Goal: Task Accomplishment & Management: Manage account settings

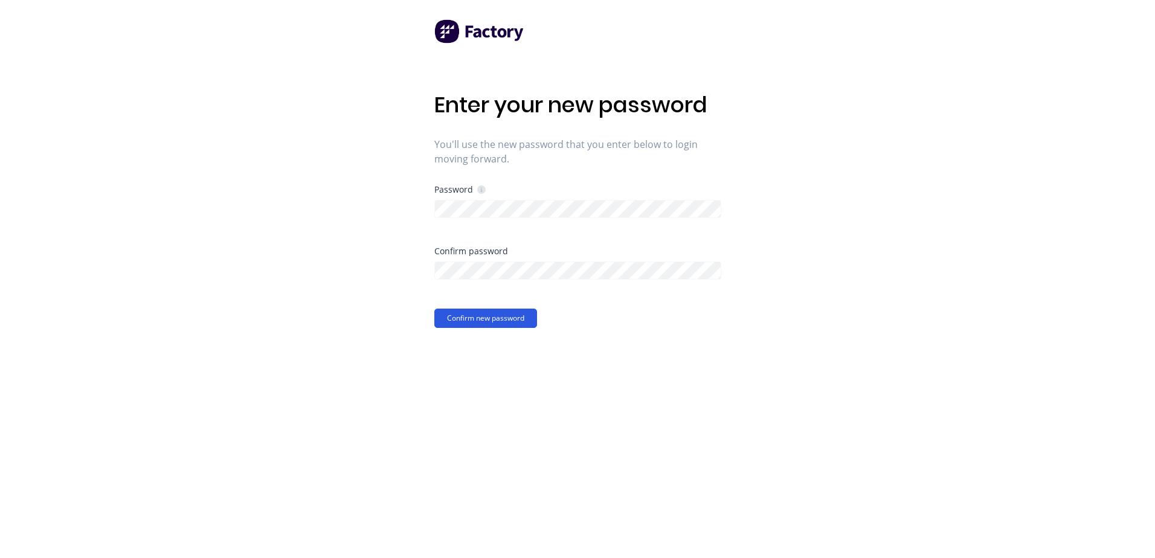
click at [494, 316] on button "Confirm new password" at bounding box center [485, 318] width 103 height 19
click at [575, 328] on div "Confirm new password" at bounding box center [577, 327] width 287 height 19
click at [415, 201] on div "Enter your new password You'll use the new password that you enter below to log…" at bounding box center [577, 279] width 1155 height 558
click at [690, 349] on div "Enter your new password You'll use the new password that you enter below to log…" at bounding box center [577, 279] width 287 height 558
click at [403, 269] on div "Enter your new password You'll use the new password that you enter below to log…" at bounding box center [577, 279] width 1155 height 558
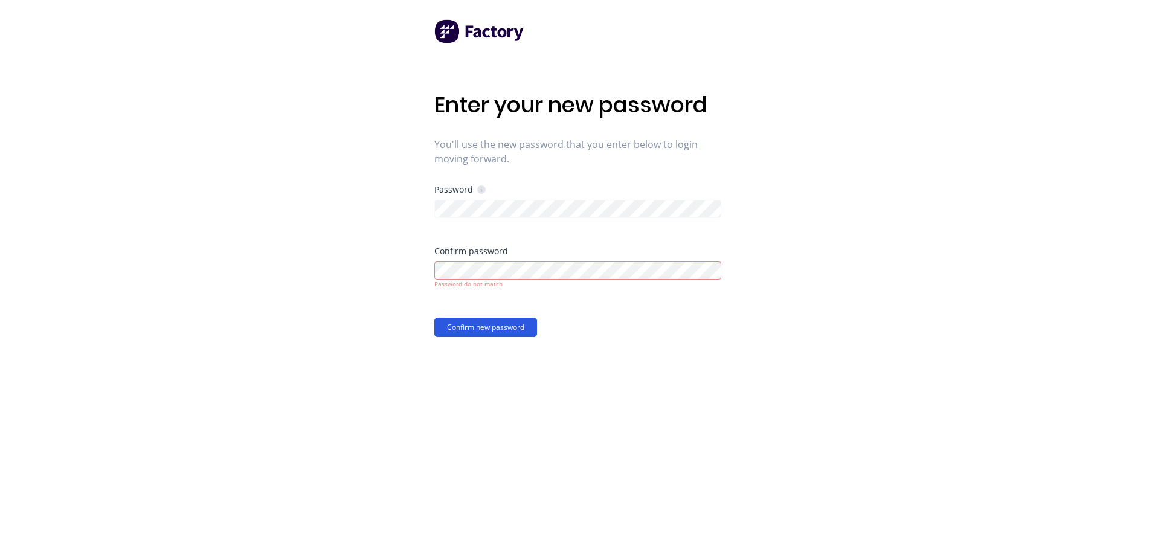
click at [491, 330] on button "Confirm new password" at bounding box center [485, 327] width 103 height 19
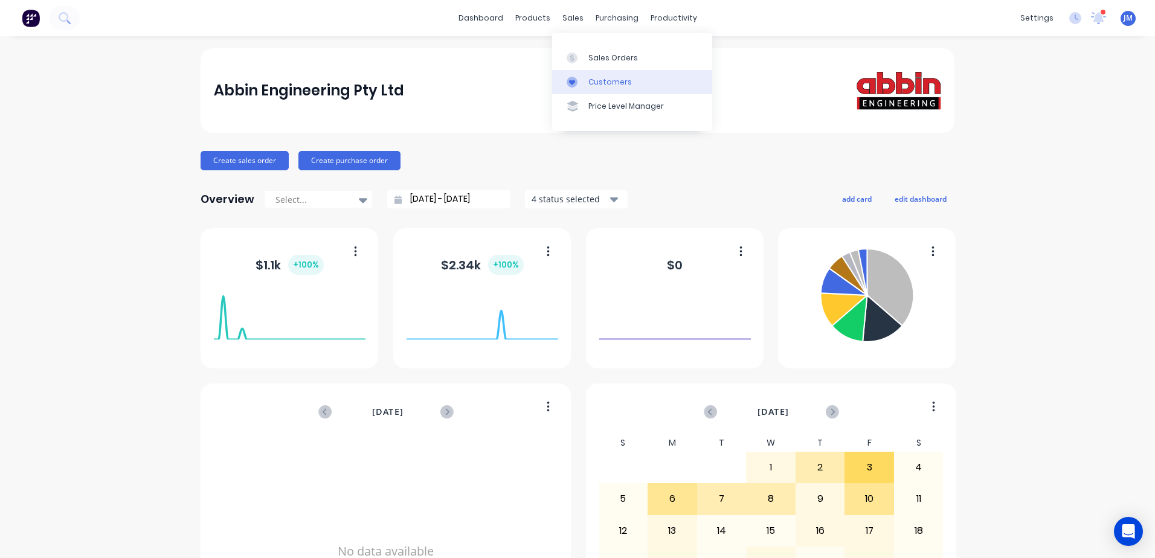
click at [601, 83] on div "Customers" at bounding box center [611, 82] width 44 height 11
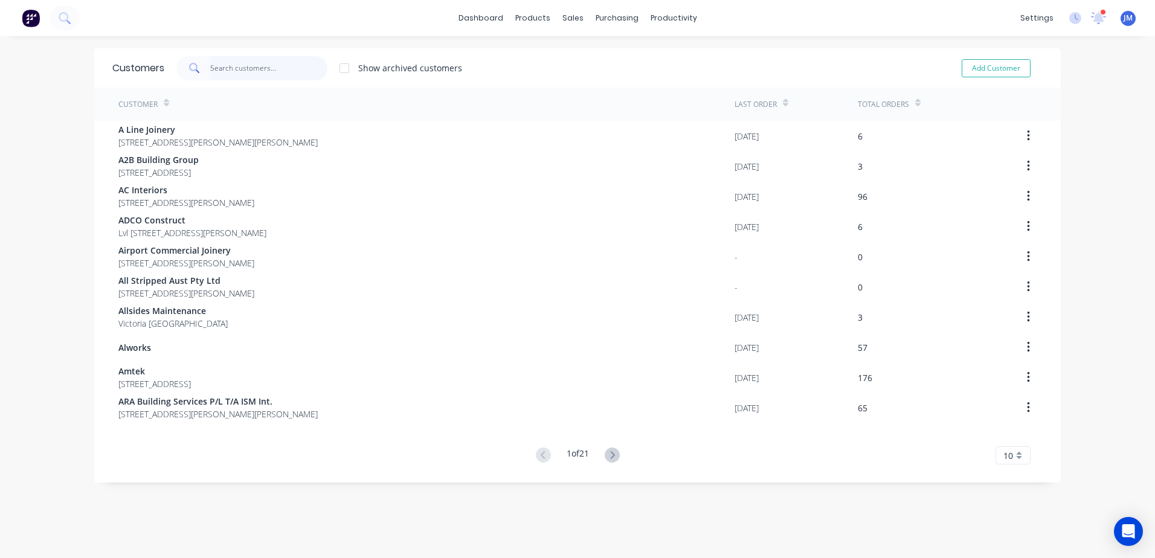
click at [228, 70] on input "text" at bounding box center [269, 68] width 118 height 24
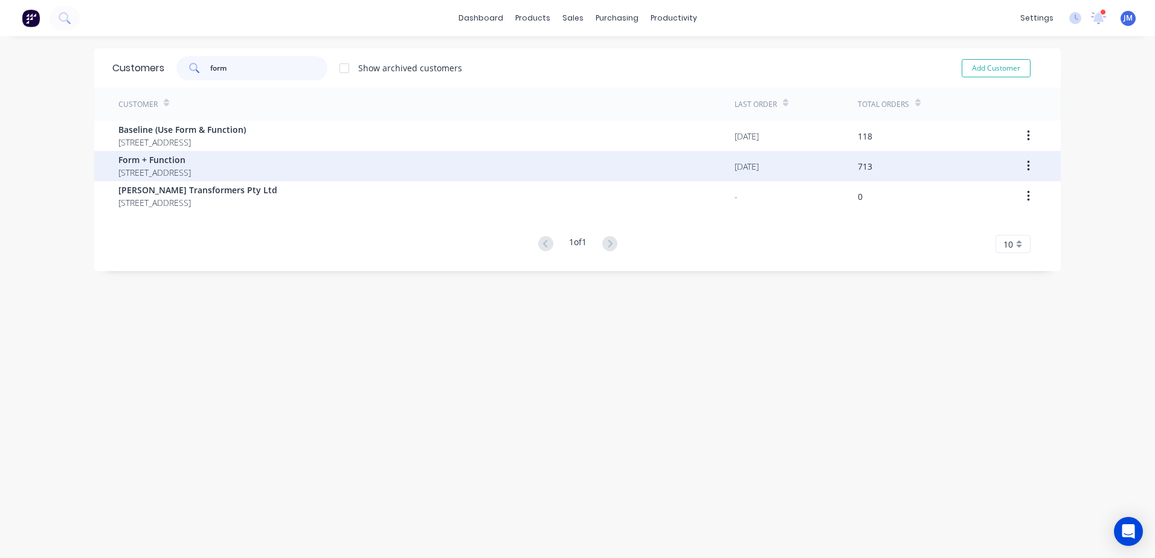
type input "form"
click at [153, 161] on span "Form + Function" at bounding box center [154, 159] width 73 height 13
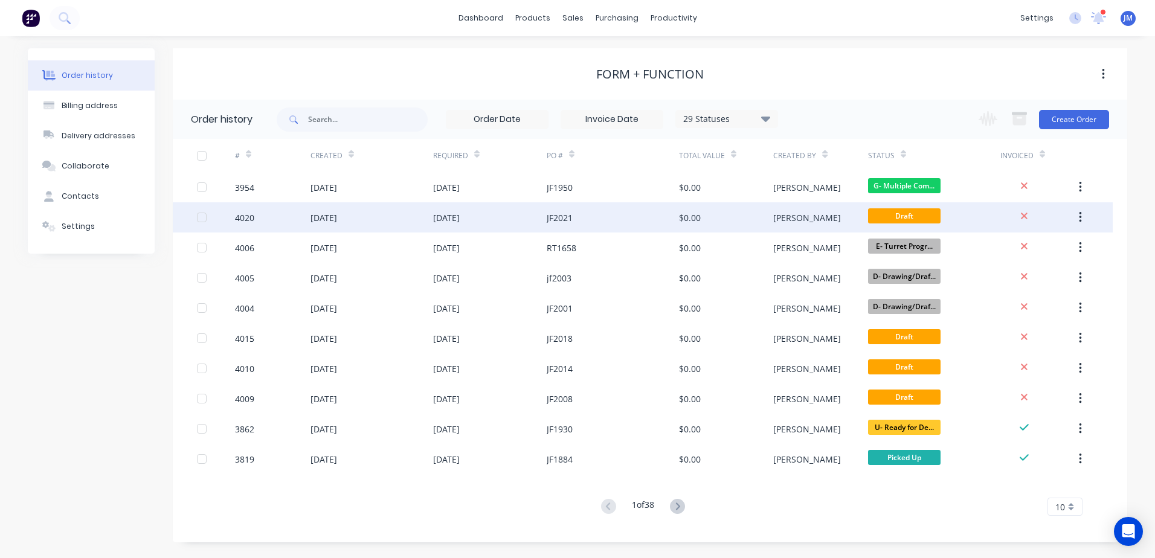
click at [460, 222] on div "[DATE]" at bounding box center [446, 217] width 27 height 13
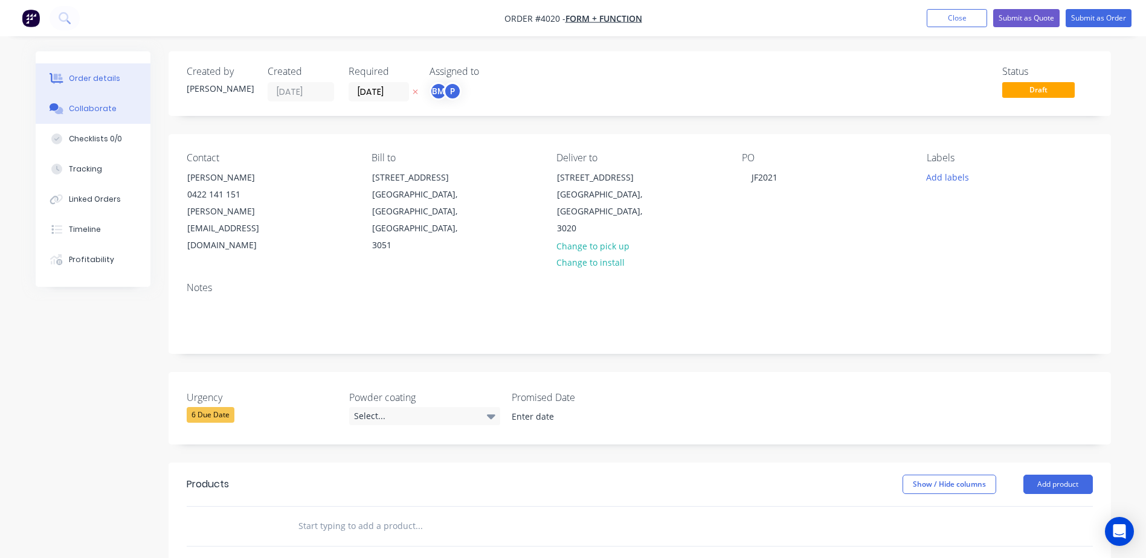
click at [104, 117] on button "Collaborate" at bounding box center [93, 109] width 115 height 30
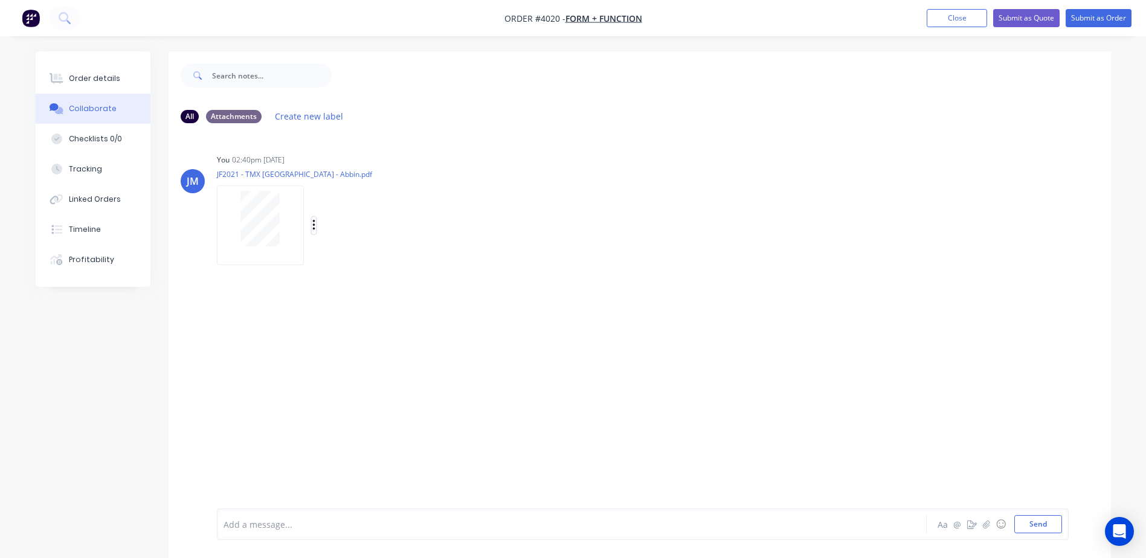
click at [314, 225] on icon "button" at bounding box center [313, 225] width 2 height 11
click at [363, 282] on button "Delete" at bounding box center [393, 284] width 136 height 27
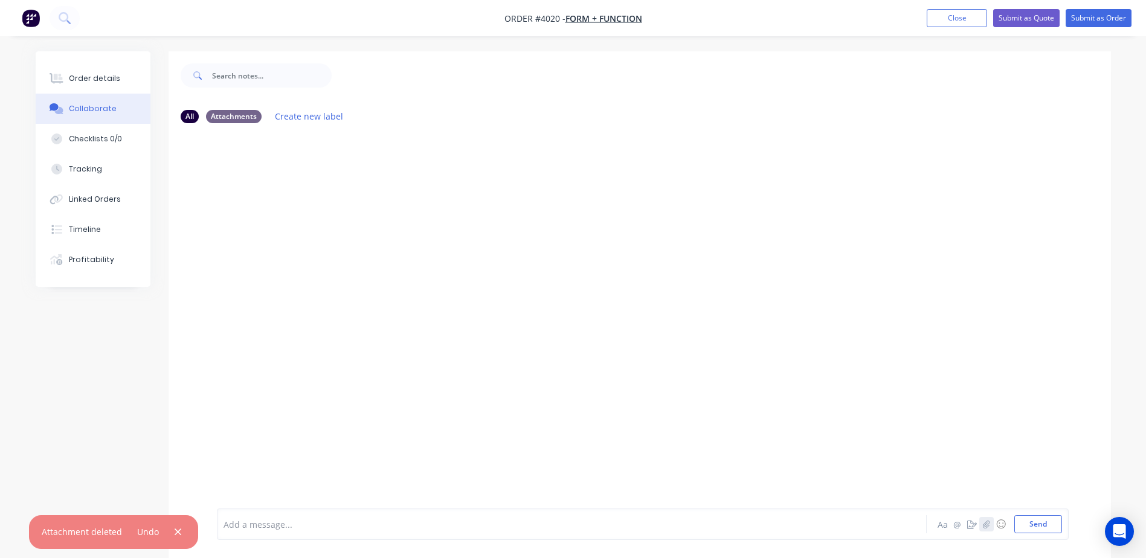
click at [987, 522] on icon "button" at bounding box center [986, 524] width 7 height 8
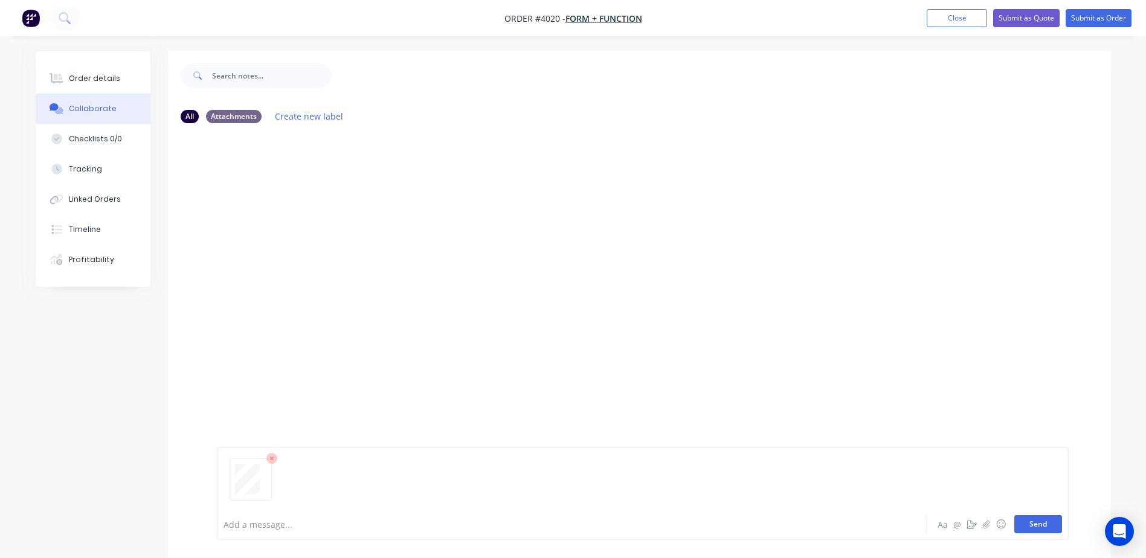
click at [1047, 529] on button "Send" at bounding box center [1039, 524] width 48 height 18
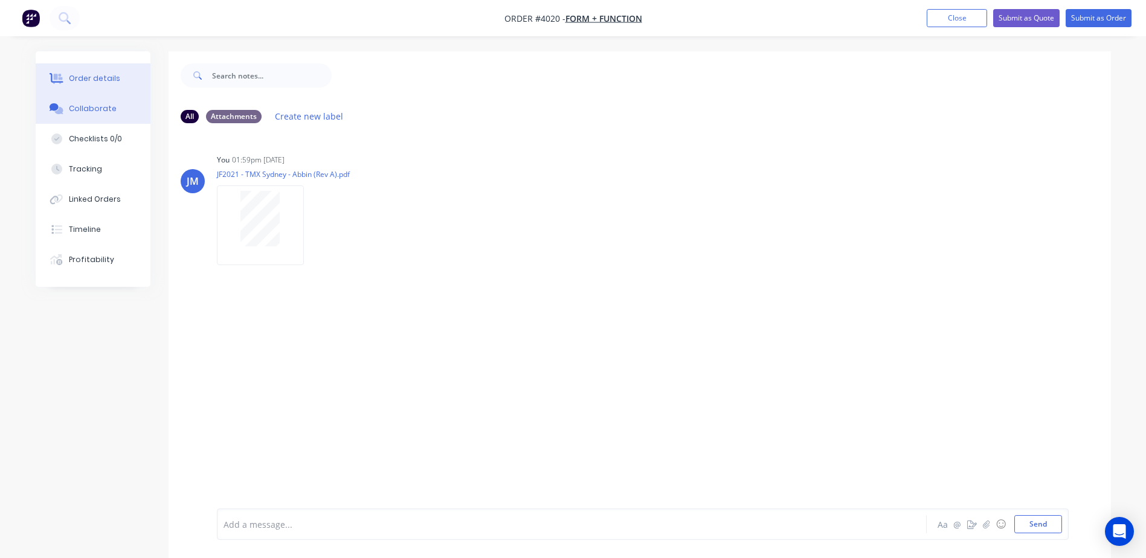
click at [97, 78] on div "Order details" at bounding box center [94, 78] width 51 height 11
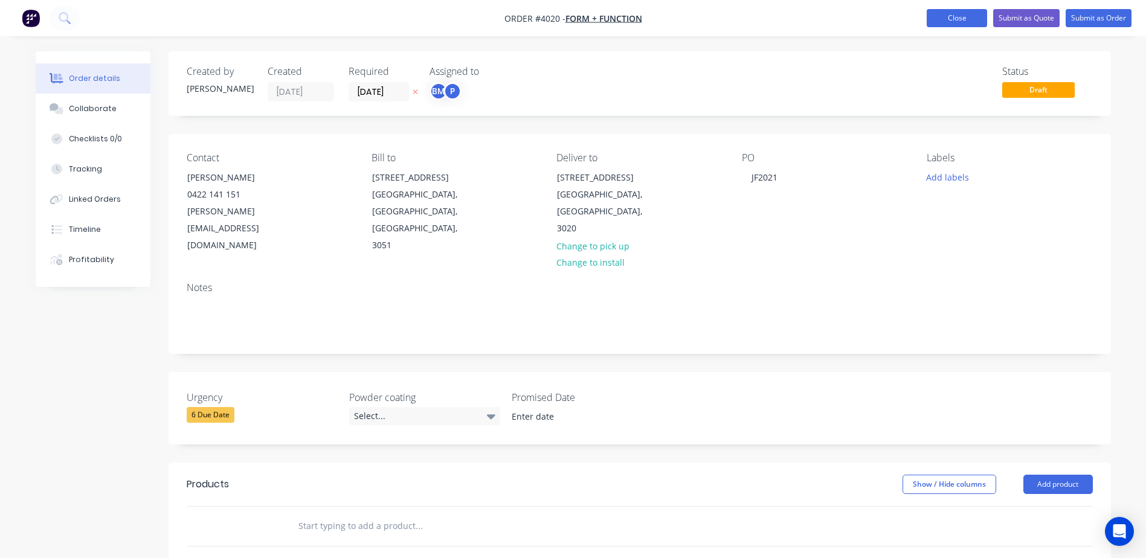
click at [941, 18] on button "Close" at bounding box center [957, 18] width 60 height 18
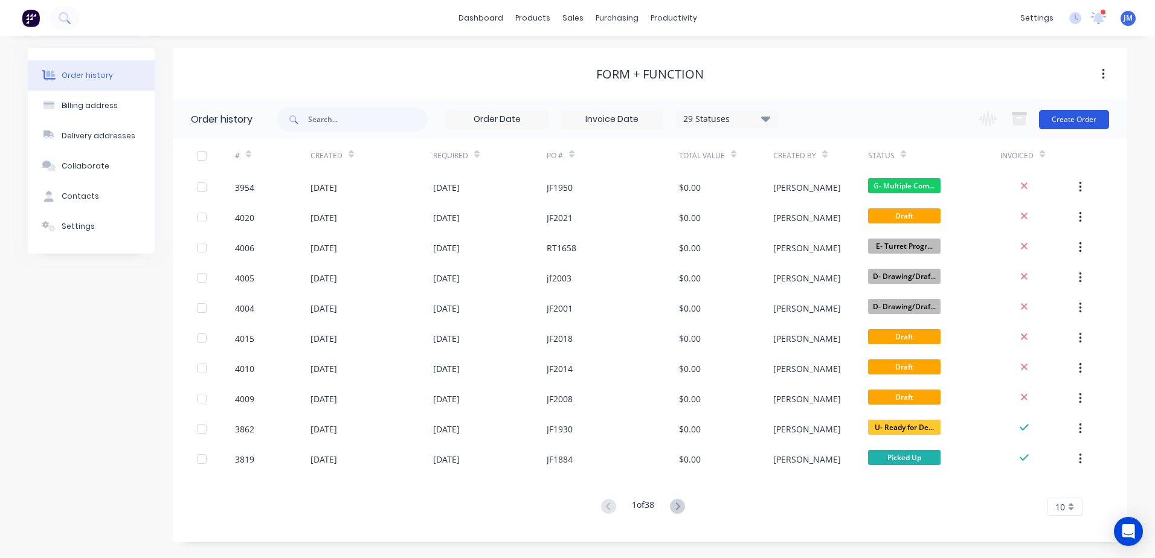
click at [1061, 117] on button "Create Order" at bounding box center [1074, 119] width 70 height 19
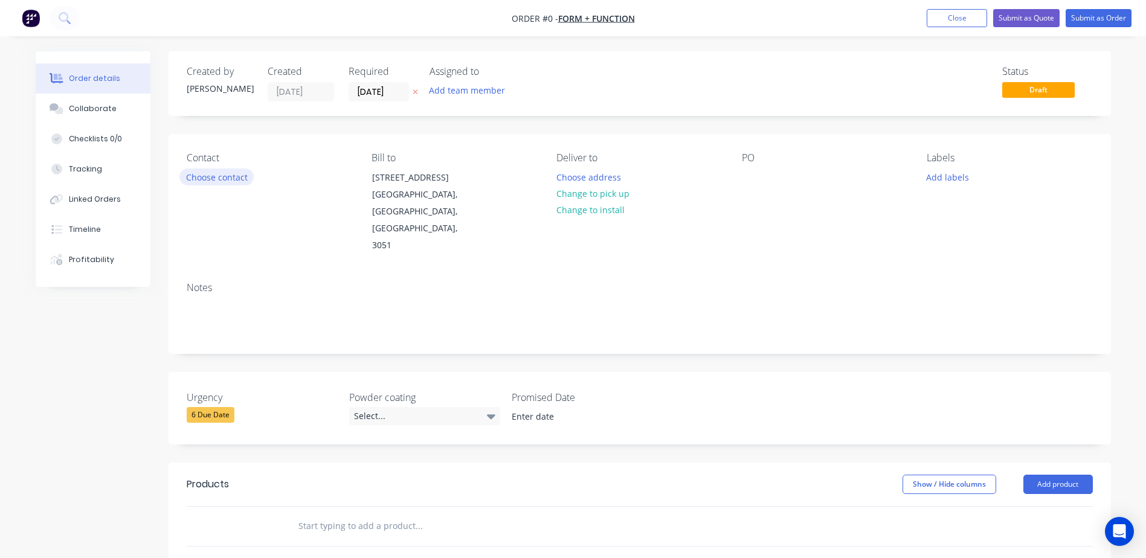
click at [233, 175] on button "Choose contact" at bounding box center [216, 177] width 74 height 16
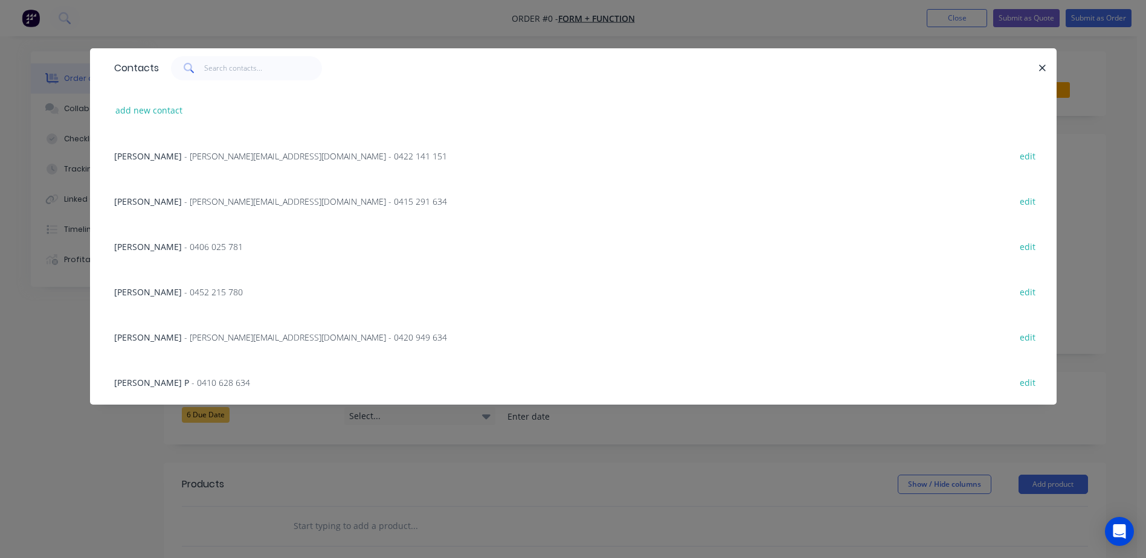
click at [192, 150] on div "[PERSON_NAME] - [PERSON_NAME][EMAIL_ADDRESS][DOMAIN_NAME] - 0422 141 151" at bounding box center [280, 156] width 333 height 13
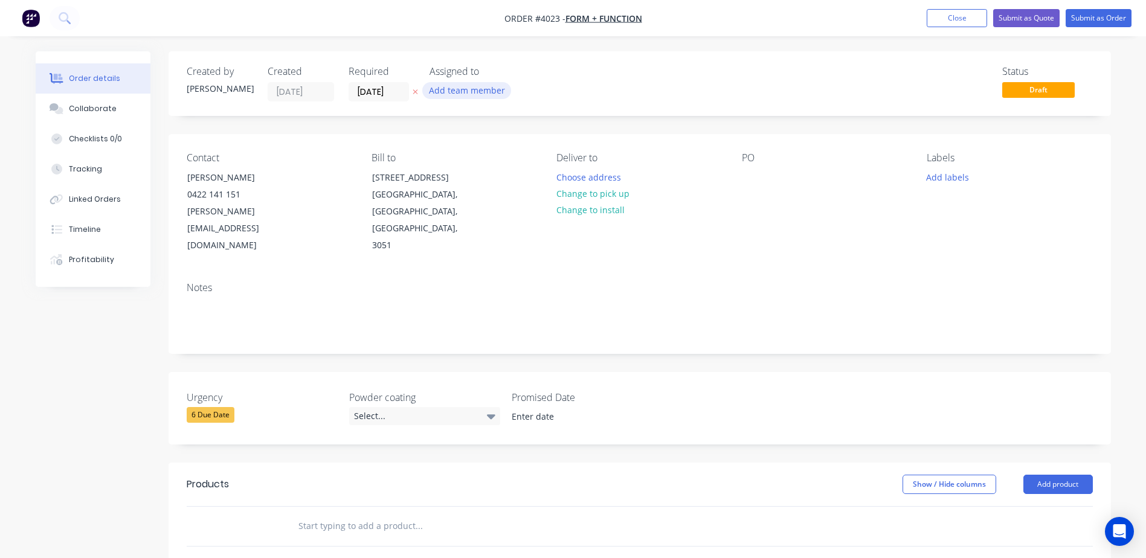
click at [450, 85] on button "Add team member" at bounding box center [466, 90] width 89 height 16
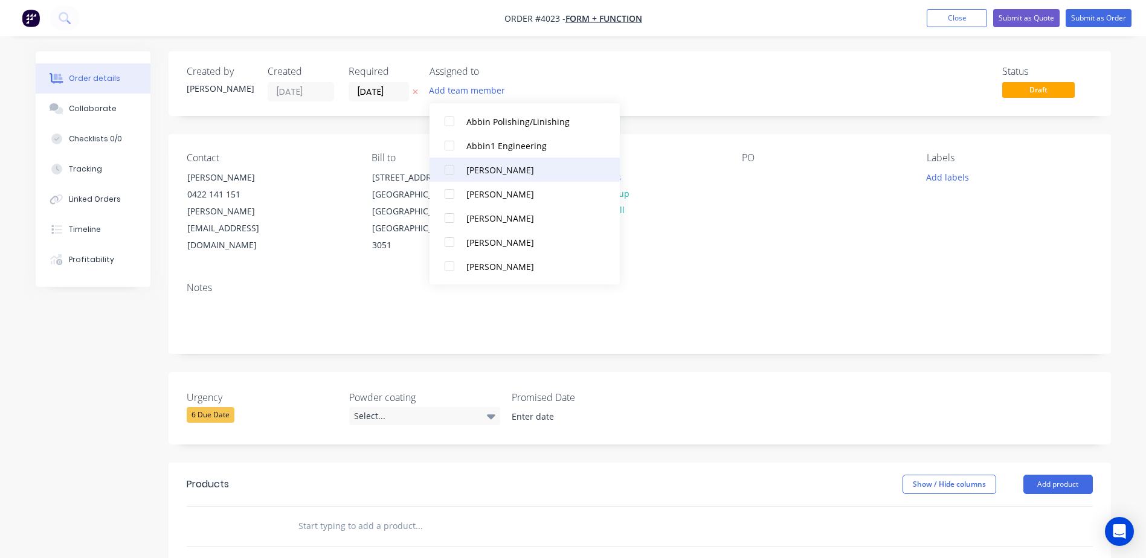
scroll to position [363, 0]
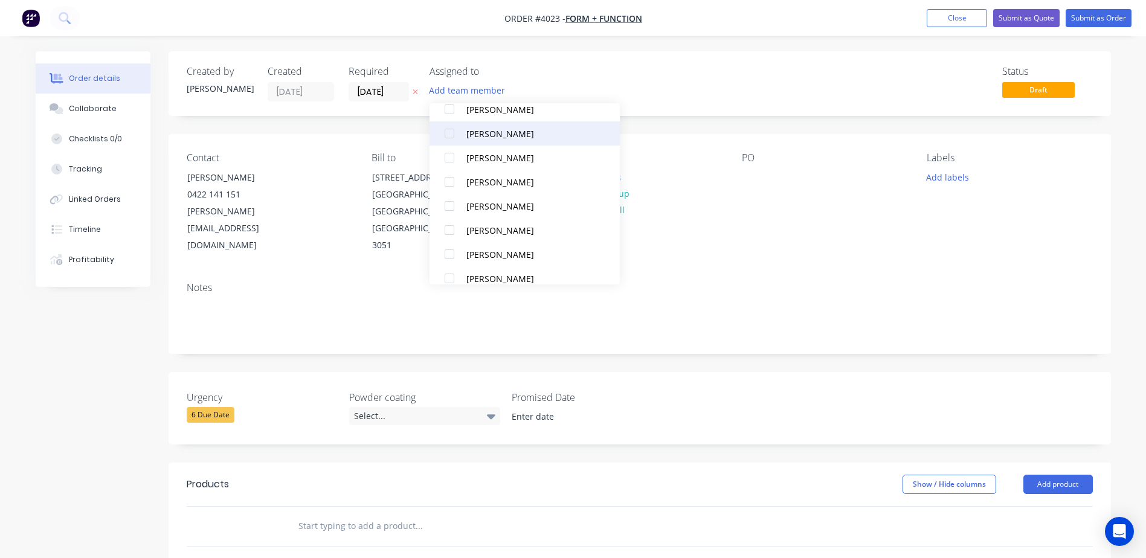
click at [445, 134] on div at bounding box center [449, 133] width 24 height 24
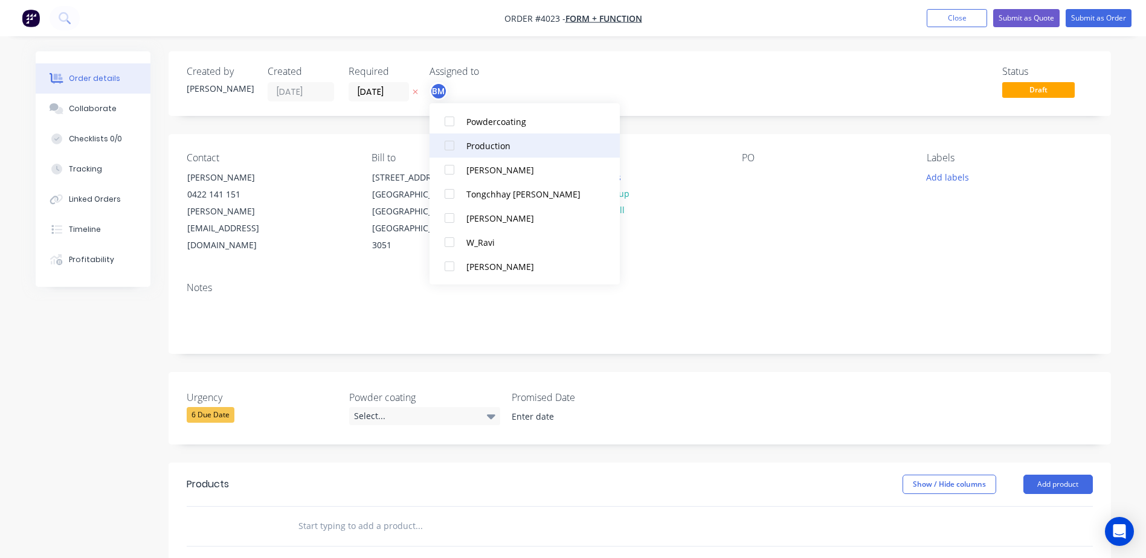
click at [450, 146] on div at bounding box center [449, 146] width 24 height 24
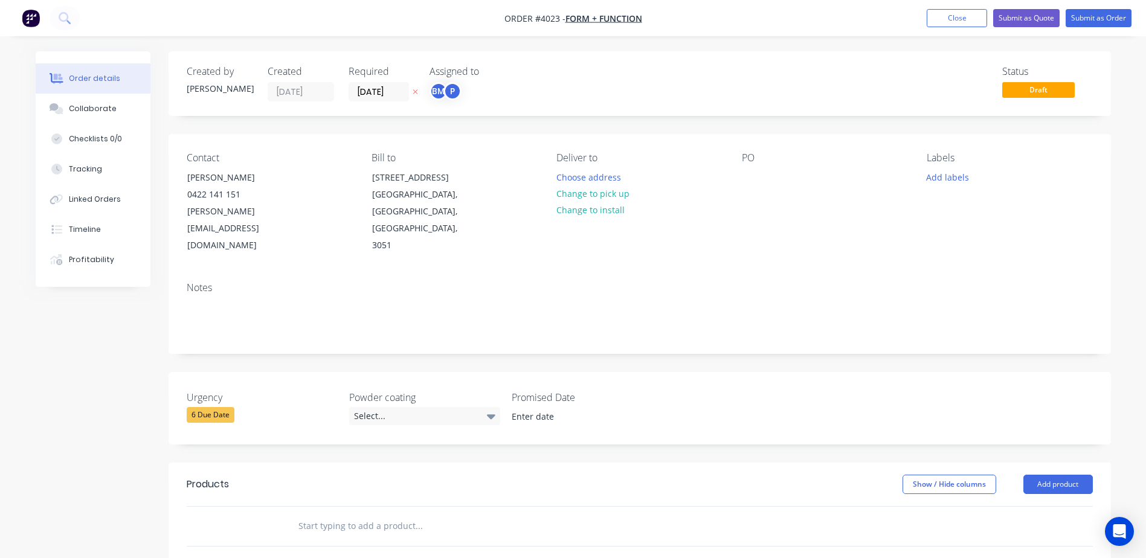
click at [808, 225] on div "PO" at bounding box center [825, 203] width 166 height 102
click at [549, 173] on div "Contact [PERSON_NAME] [PHONE_NUMBER] [PERSON_NAME][EMAIL_ADDRESS][DOMAIN_NAME] …" at bounding box center [640, 203] width 943 height 138
click at [570, 173] on button "Choose address" at bounding box center [588, 177] width 77 height 16
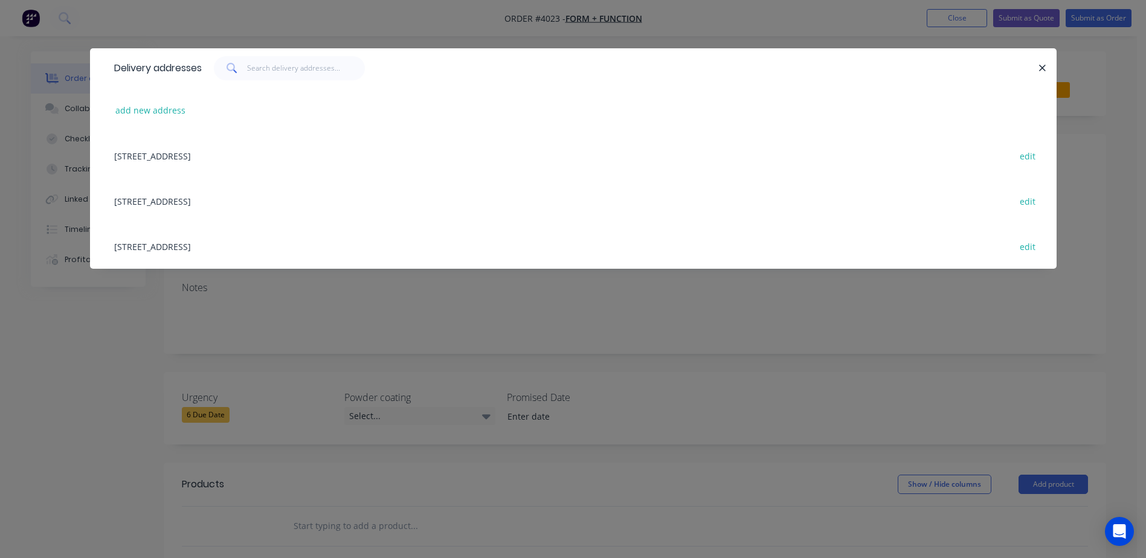
click at [189, 202] on div "[STREET_ADDRESS] edit" at bounding box center [573, 200] width 931 height 45
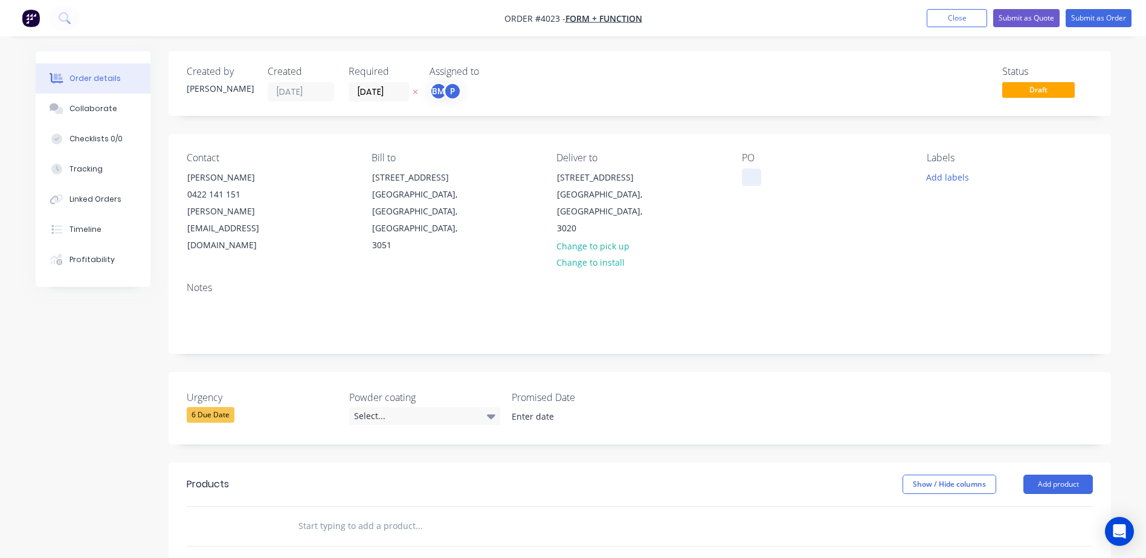
click at [753, 173] on div at bounding box center [751, 178] width 19 height 18
click at [85, 116] on button "Collaborate" at bounding box center [93, 109] width 115 height 30
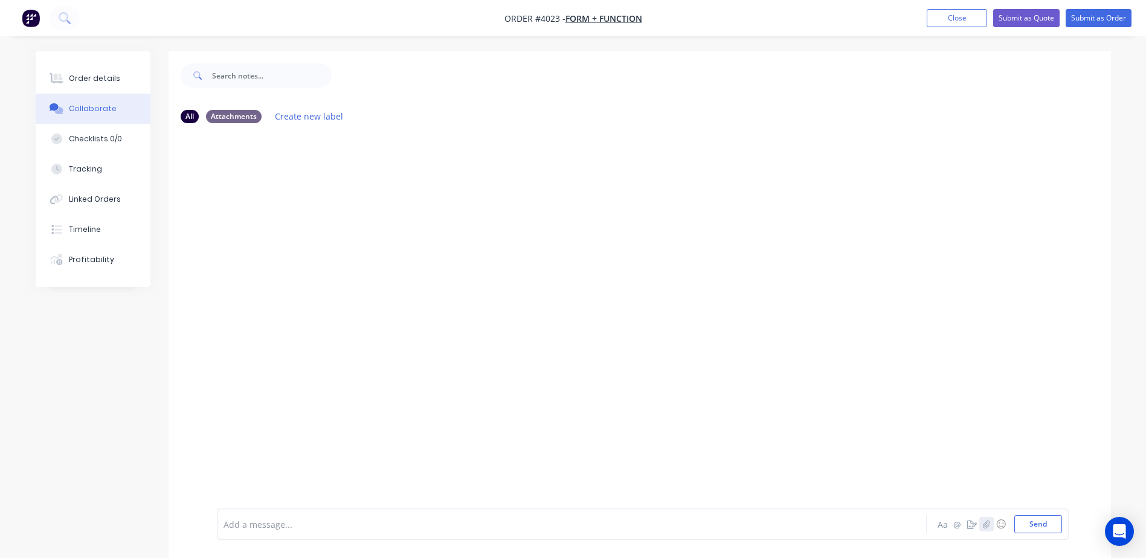
click at [989, 526] on icon "button" at bounding box center [986, 524] width 7 height 8
click at [1027, 528] on button "Send" at bounding box center [1039, 524] width 48 height 18
click at [106, 84] on button "Order details" at bounding box center [93, 78] width 115 height 30
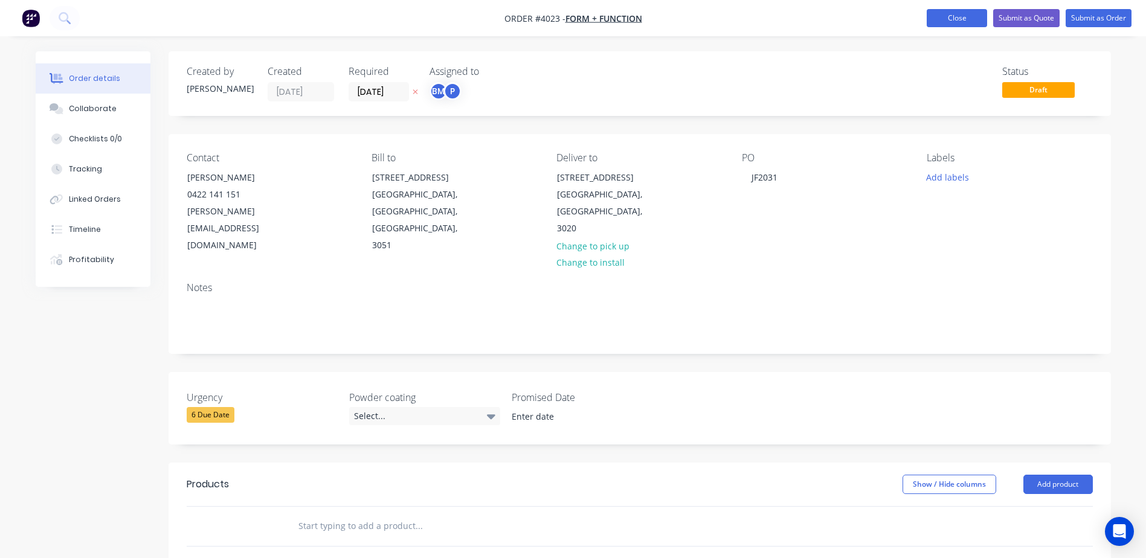
click at [944, 16] on button "Close" at bounding box center [957, 18] width 60 height 18
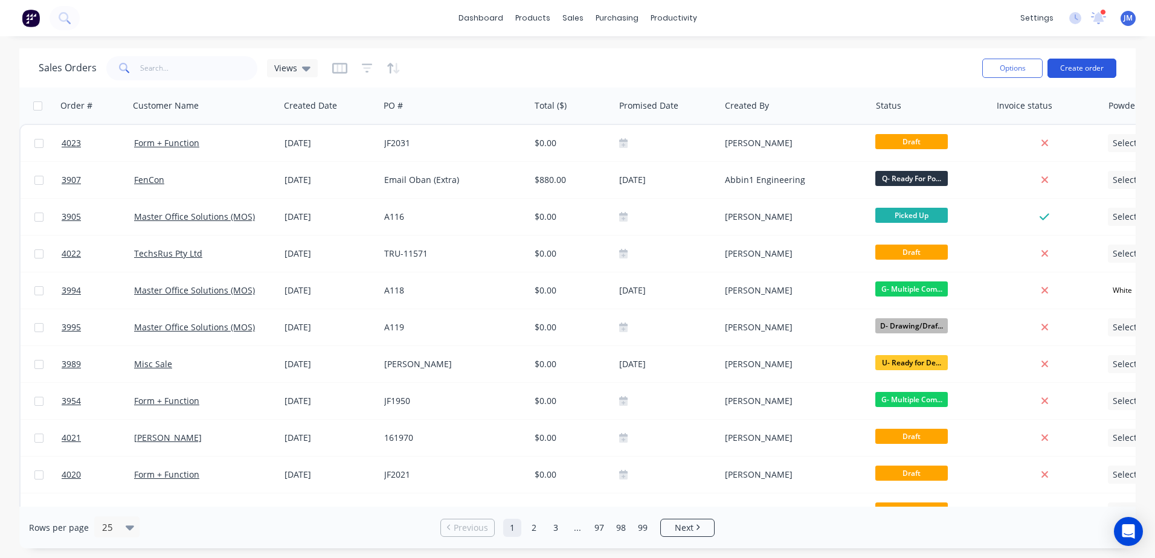
click at [1088, 62] on button "Create order" at bounding box center [1082, 68] width 69 height 19
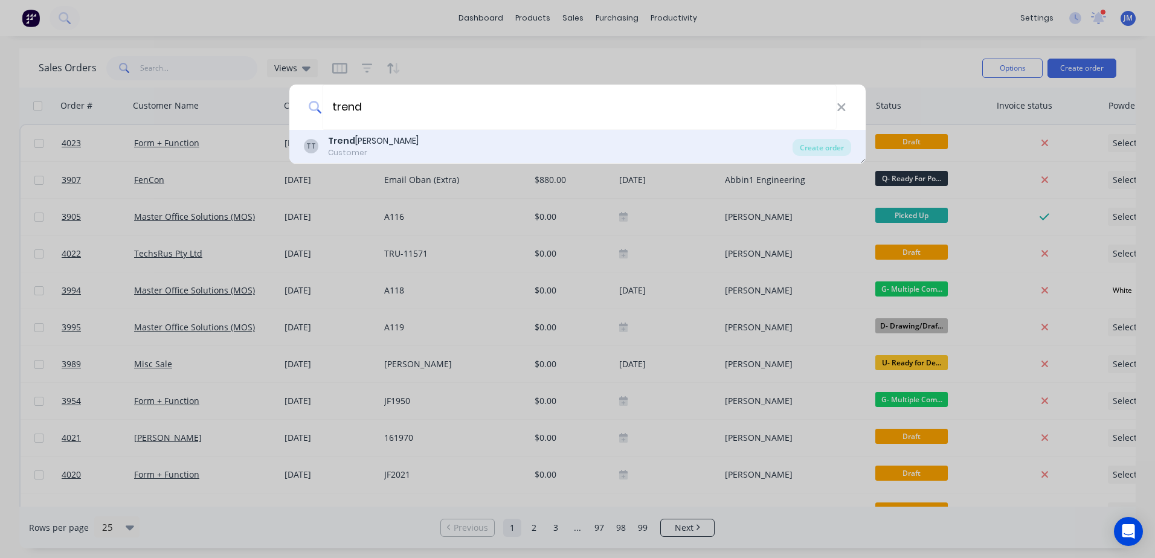
type input "trend"
click at [340, 137] on b "Trend" at bounding box center [341, 141] width 27 height 12
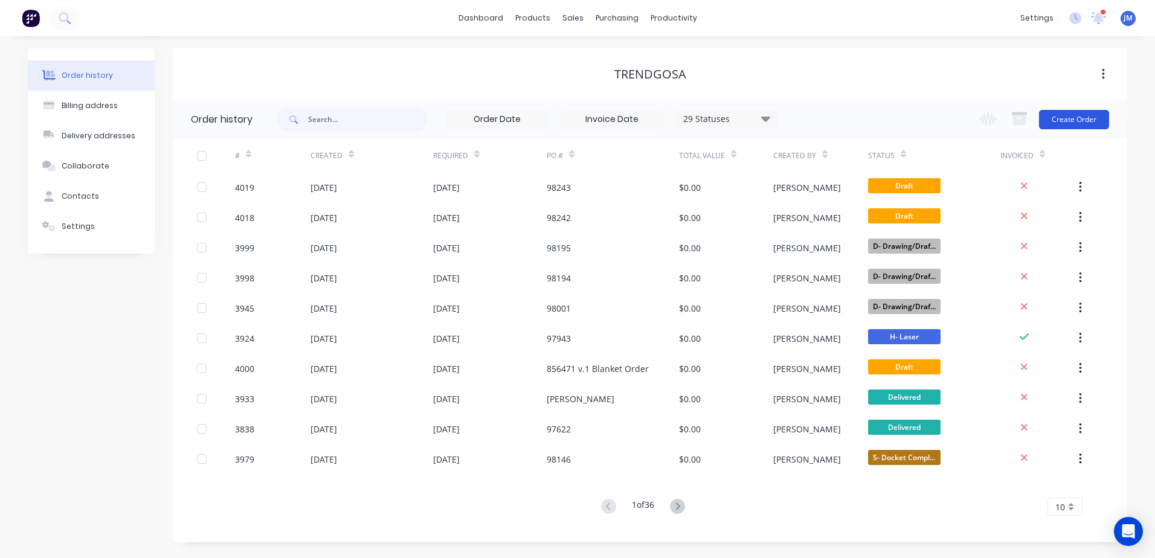
click at [1060, 114] on button "Create Order" at bounding box center [1074, 119] width 70 height 19
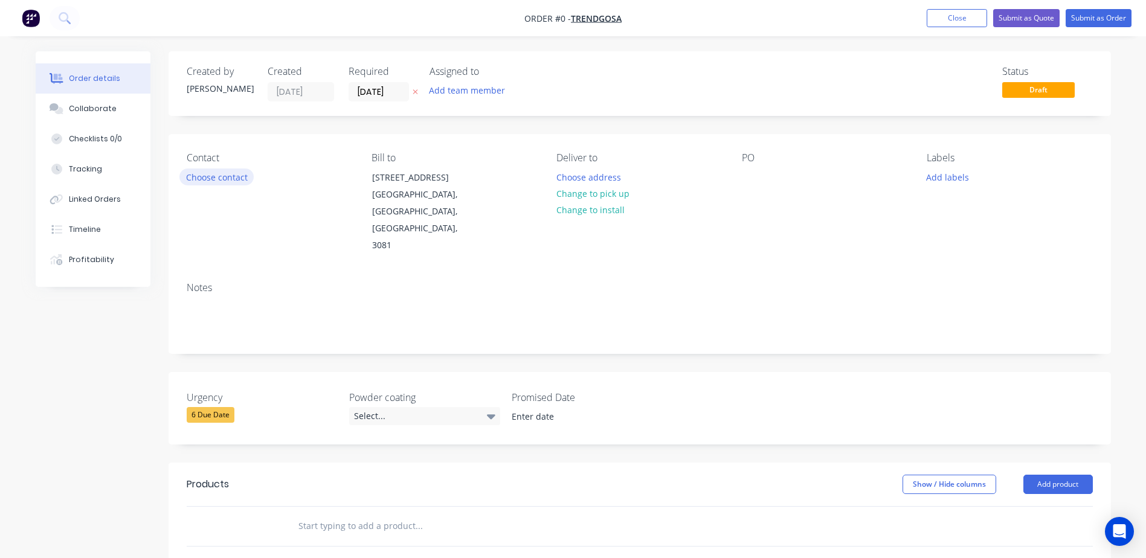
click at [215, 179] on button "Choose contact" at bounding box center [216, 177] width 74 height 16
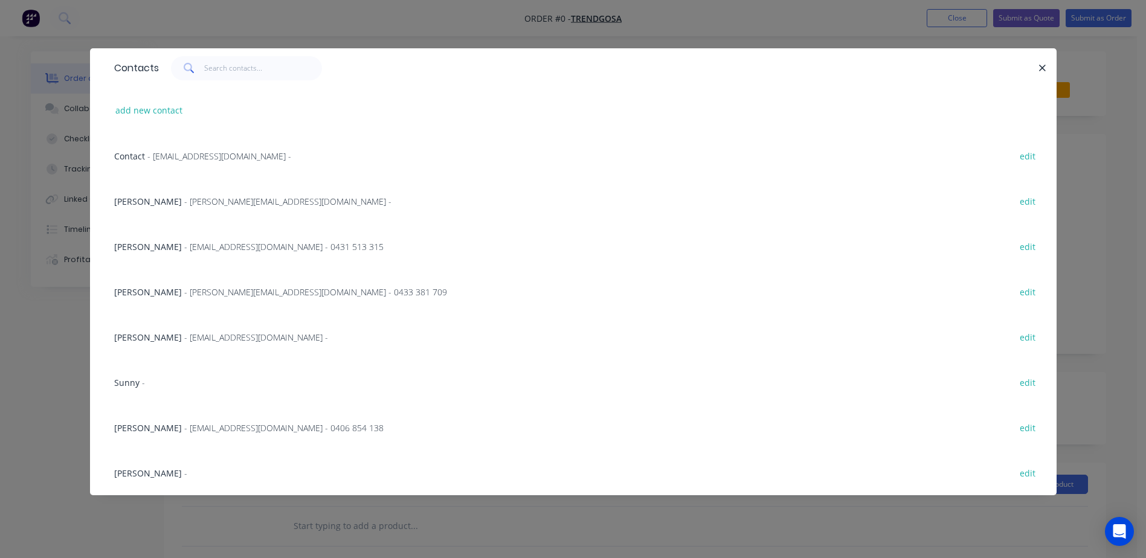
click at [207, 202] on span "- [PERSON_NAME][EMAIL_ADDRESS][DOMAIN_NAME] -" at bounding box center [287, 201] width 207 height 11
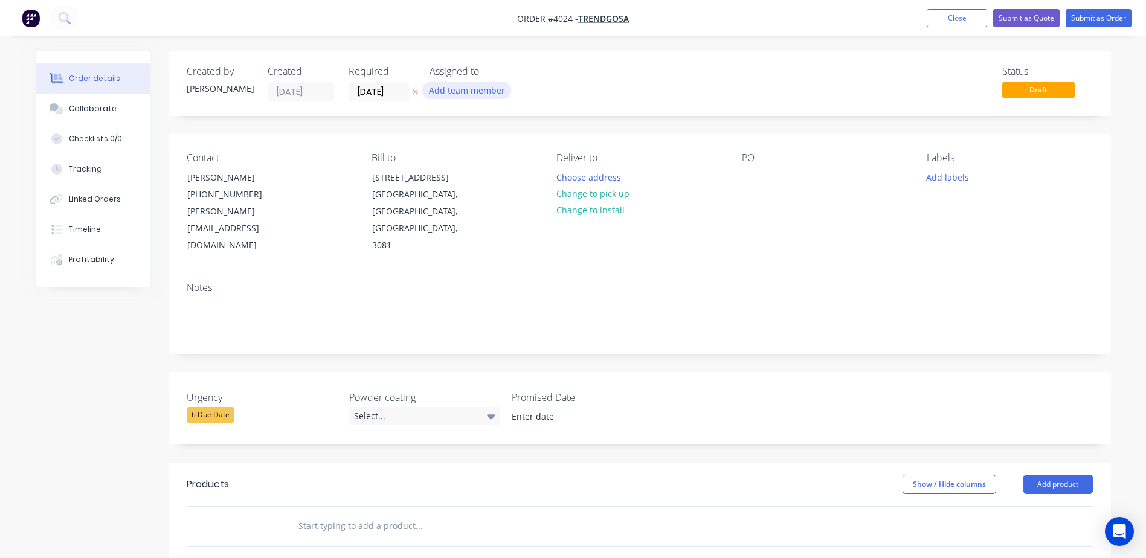
click at [466, 92] on button "Add team member" at bounding box center [466, 90] width 89 height 16
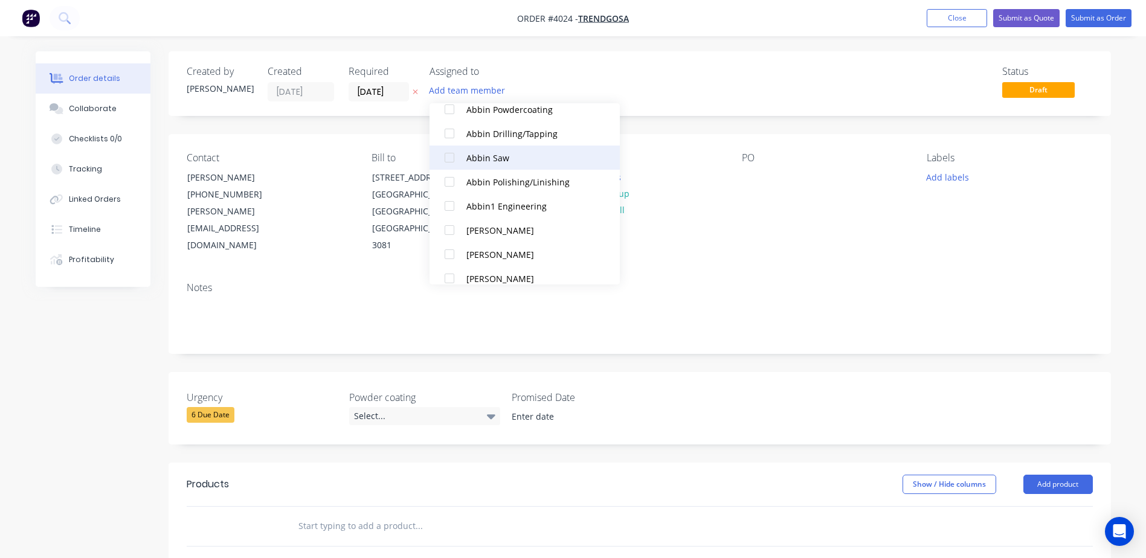
scroll to position [302, 0]
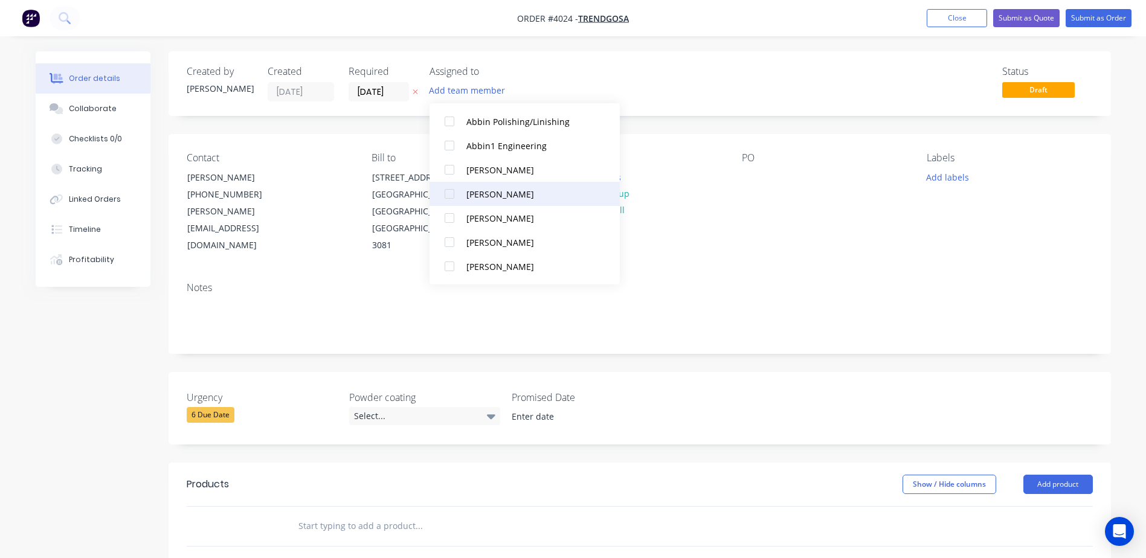
click at [451, 196] on div at bounding box center [449, 194] width 24 height 24
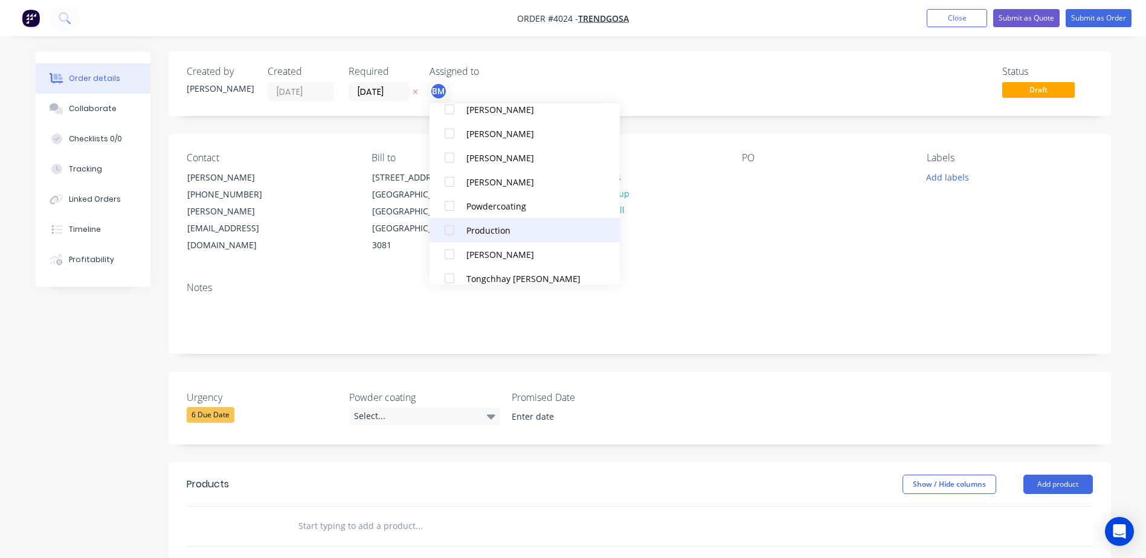
click at [454, 234] on div at bounding box center [449, 230] width 24 height 24
click at [473, 225] on div "[PERSON_NAME]" at bounding box center [530, 230] width 128 height 13
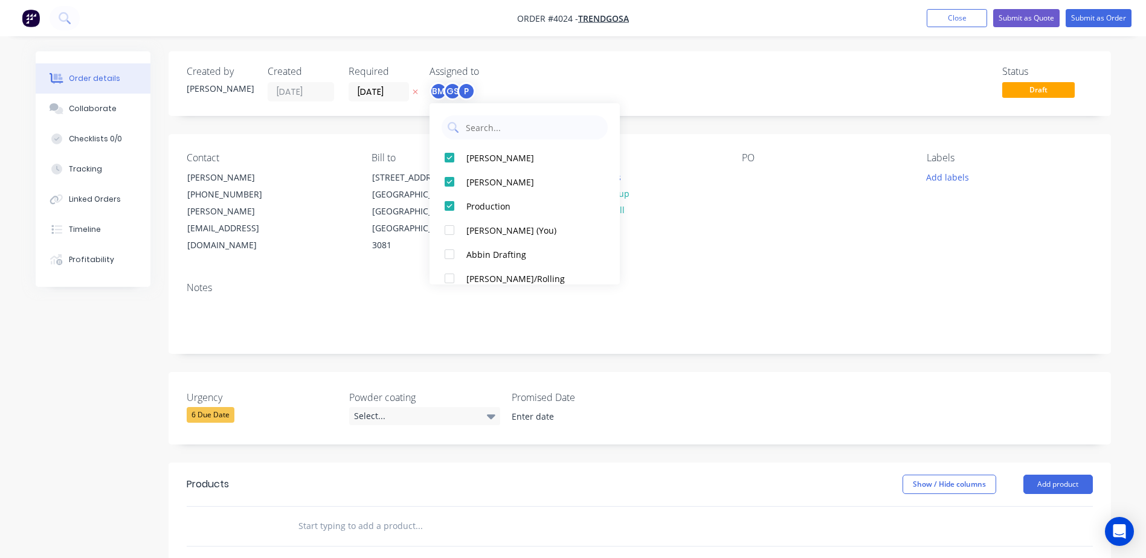
click at [706, 236] on div "Contact [PERSON_NAME] [PHONE_NUMBER] [PERSON_NAME][EMAIL_ADDRESS][DOMAIN_NAME] …" at bounding box center [640, 203] width 943 height 138
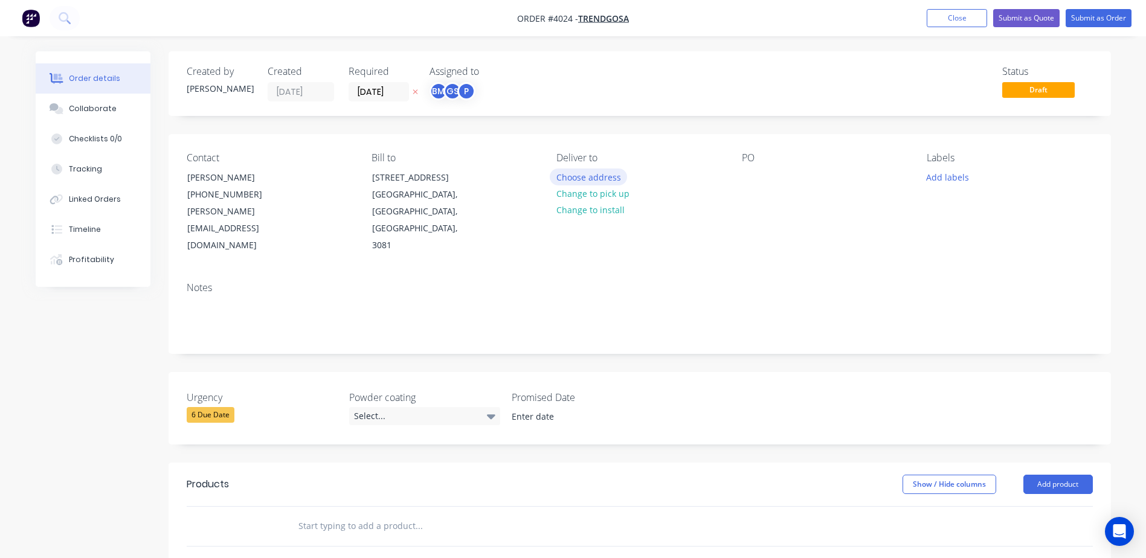
click at [584, 176] on button "Choose address" at bounding box center [588, 177] width 77 height 16
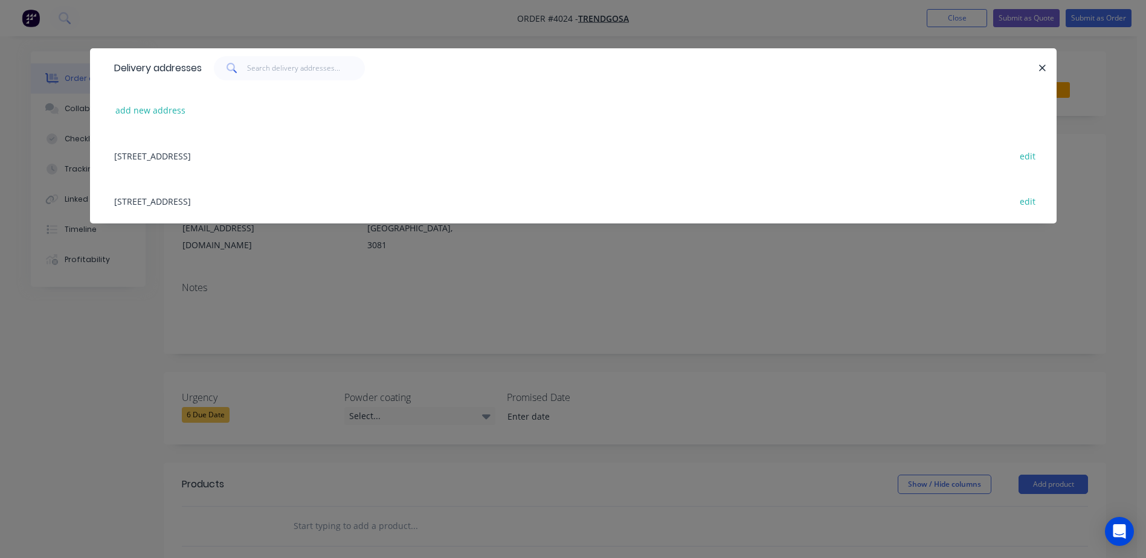
click at [207, 201] on div "[STREET_ADDRESS] edit" at bounding box center [573, 200] width 931 height 45
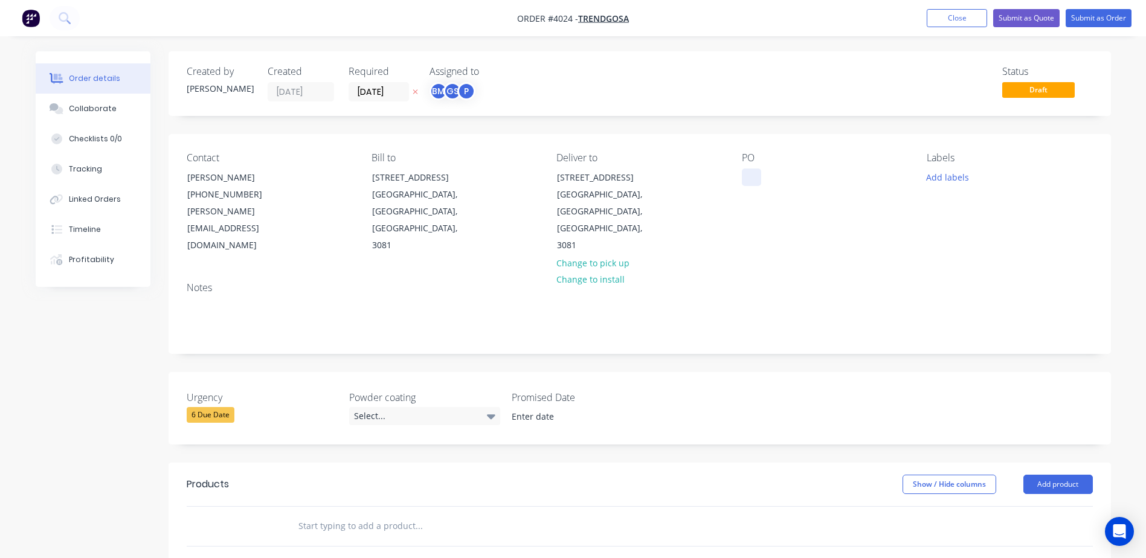
click at [753, 178] on div at bounding box center [751, 178] width 19 height 18
click at [100, 111] on div "Collaborate" at bounding box center [93, 108] width 48 height 11
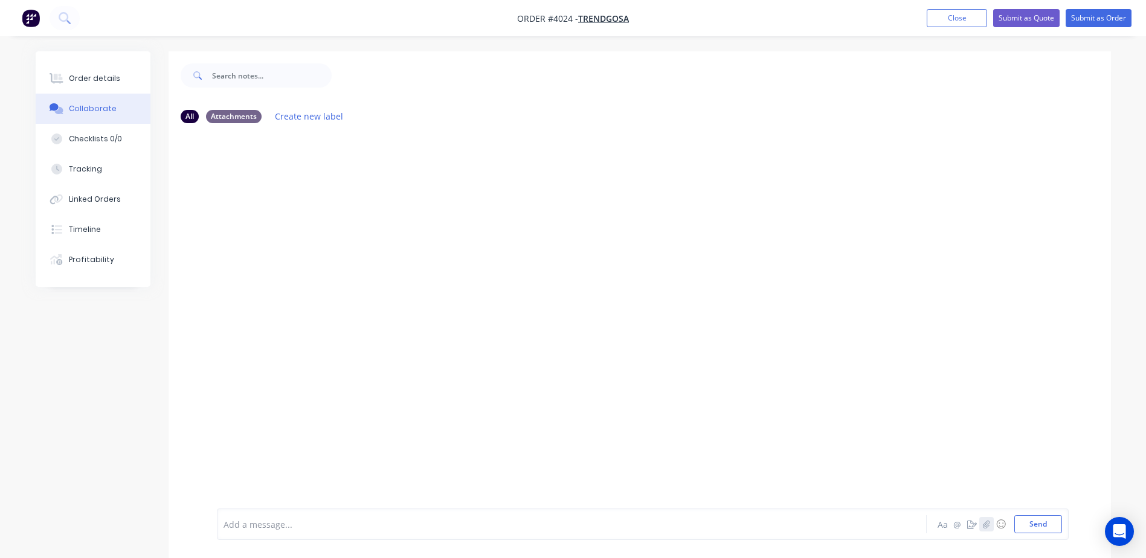
click at [984, 524] on icon "button" at bounding box center [986, 524] width 7 height 8
click at [1028, 529] on button "Send" at bounding box center [1039, 524] width 48 height 18
click at [112, 84] on button "Order details" at bounding box center [93, 78] width 115 height 30
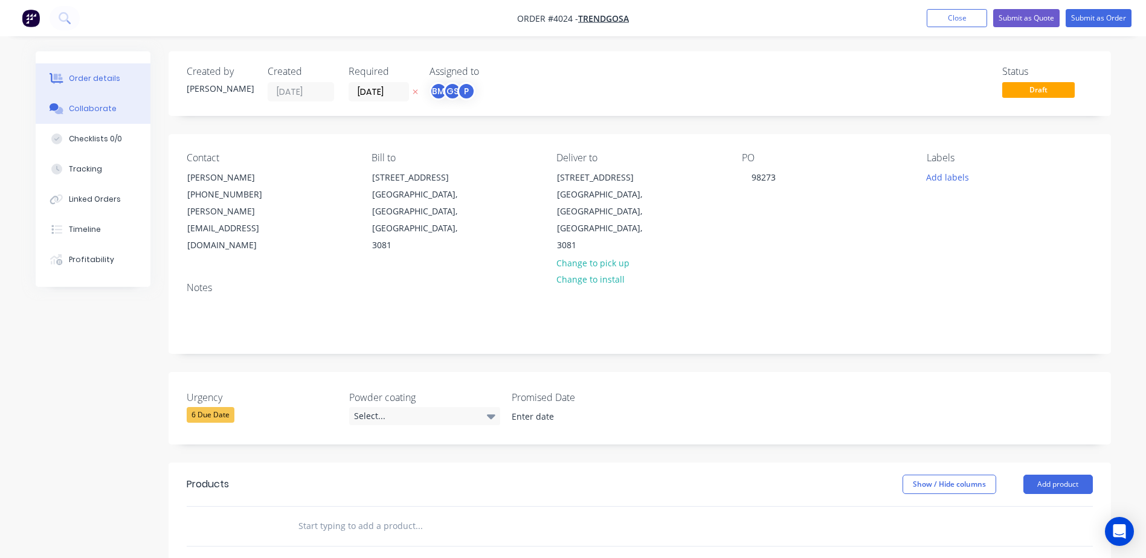
click at [85, 111] on div "Collaborate" at bounding box center [93, 108] width 48 height 11
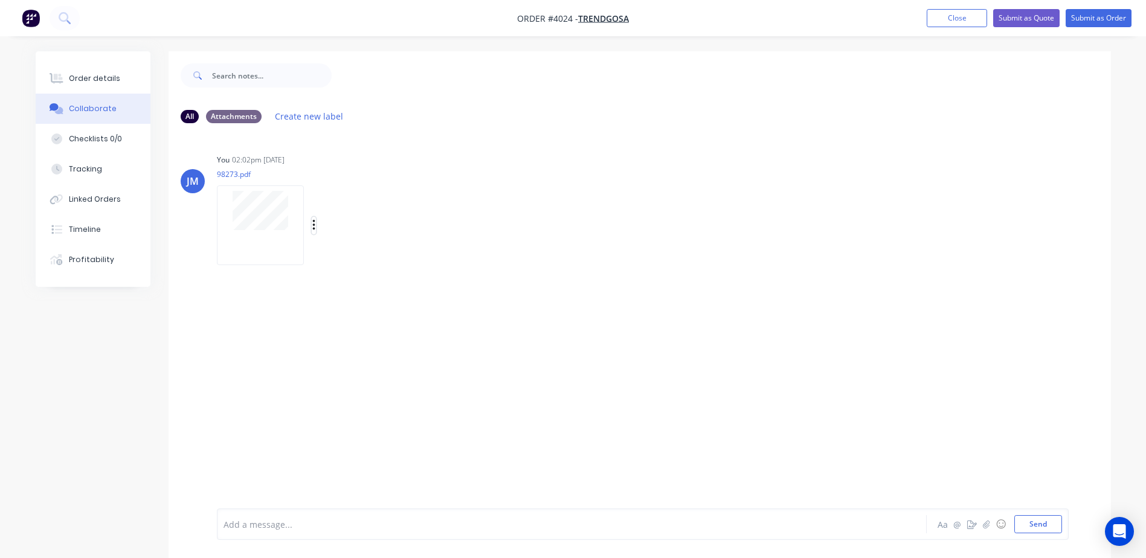
click at [314, 230] on icon "button" at bounding box center [313, 225] width 2 height 11
click at [346, 279] on button "Delete" at bounding box center [393, 284] width 136 height 27
click at [987, 524] on icon "button" at bounding box center [986, 524] width 7 height 8
drag, startPoint x: 1025, startPoint y: 521, endPoint x: 1024, endPoint y: 514, distance: 6.8
click at [1025, 521] on button "Send" at bounding box center [1039, 524] width 48 height 18
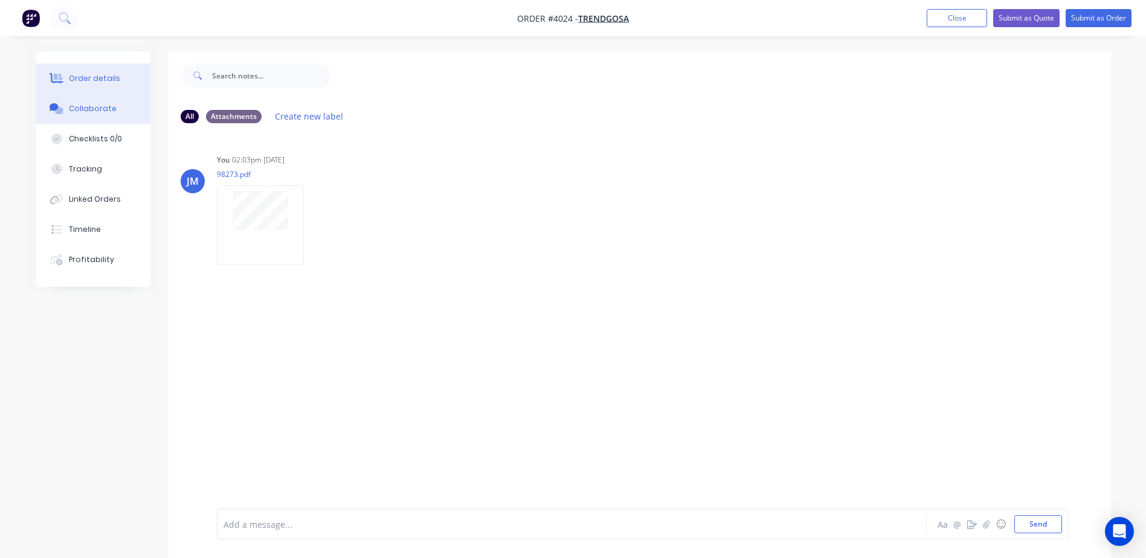
click at [98, 80] on div "Order details" at bounding box center [94, 78] width 51 height 11
